Goal: Navigation & Orientation: Find specific page/section

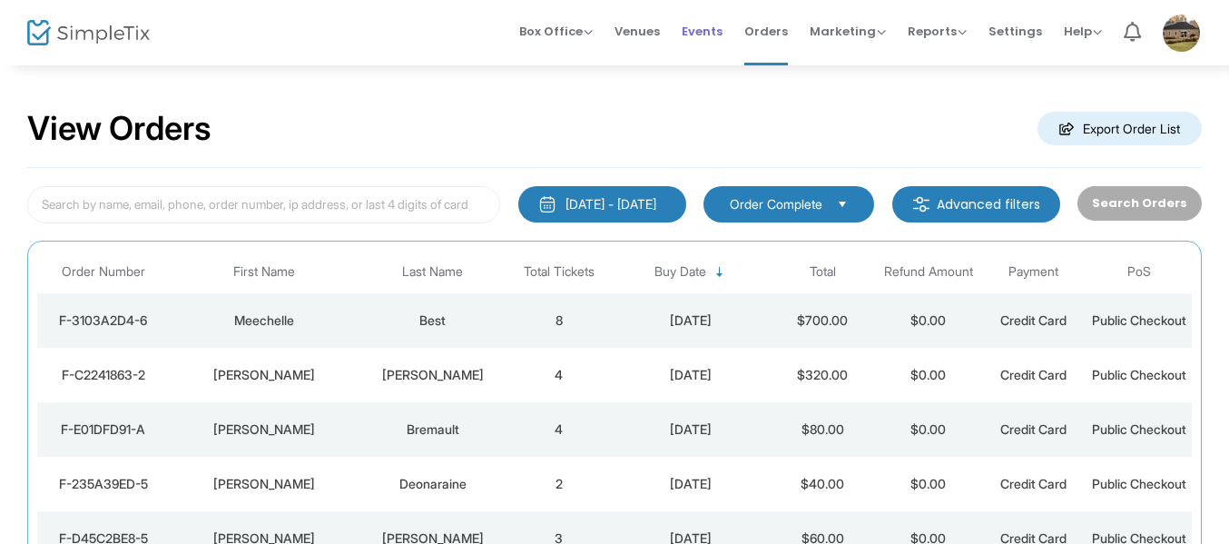
click at [702, 30] on span "Events" at bounding box center [702, 31] width 41 height 46
